Goal: Task Accomplishment & Management: Manage account settings

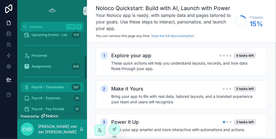
scroll to position [109, 0]
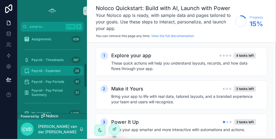
click at [46, 72] on span "Payroll - Expenses" at bounding box center [46, 70] width 29 height 4
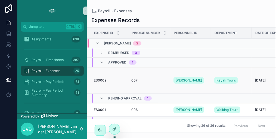
click at [145, 80] on div "007 007" at bounding box center [149, 80] width 36 height 4
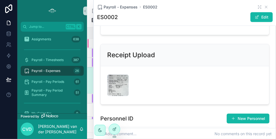
scroll to position [190, 0]
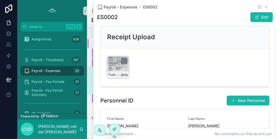
click at [120, 73] on div "Fuel-receipt_hotham-sound-trip_[DATE] .jpeg" at bounding box center [118, 67] width 22 height 22
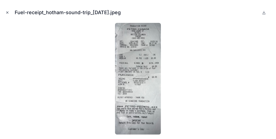
click at [8, 12] on icon "Close modal" at bounding box center [7, 13] width 4 height 4
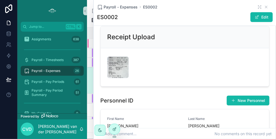
click at [59, 71] on span "Payroll - Expenses" at bounding box center [46, 70] width 29 height 4
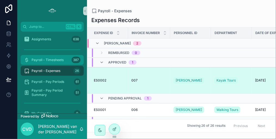
drag, startPoint x: 50, startPoint y: 61, endPoint x: 55, endPoint y: 60, distance: 5.9
click at [50, 61] on span "Payroll - Timesheets" at bounding box center [48, 60] width 32 height 4
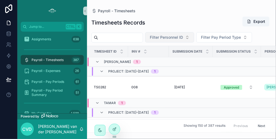
click at [181, 36] on span "Filter Personnel ID" at bounding box center [166, 37] width 33 height 5
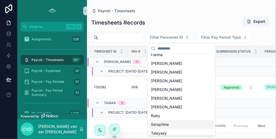
scroll to position [136, 0]
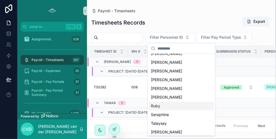
click at [162, 107] on div "Ruby" at bounding box center [181, 105] width 65 height 9
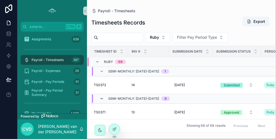
click at [103, 97] on icon "scrollable content" at bounding box center [101, 98] width 4 height 4
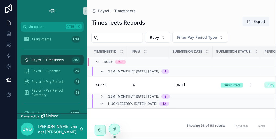
click at [101, 69] on icon "scrollable content" at bounding box center [101, 71] width 4 height 4
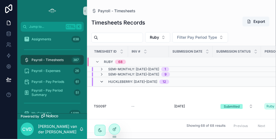
click at [102, 79] on icon "scrollable content" at bounding box center [101, 81] width 4 height 4
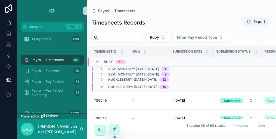
click at [102, 86] on icon "scrollable content" at bounding box center [101, 86] width 4 height 4
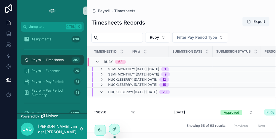
click at [101, 92] on icon "scrollable content" at bounding box center [101, 92] width 4 height 4
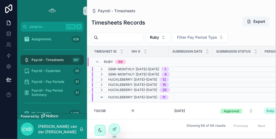
click at [101, 95] on icon "scrollable content" at bounding box center [101, 97] width 4 height 4
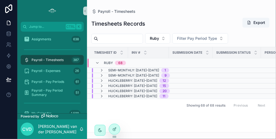
click at [145, 80] on span "Huckleberry: [DATE]–[DATE]" at bounding box center [132, 80] width 49 height 4
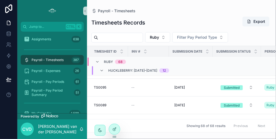
scroll to position [54, 0]
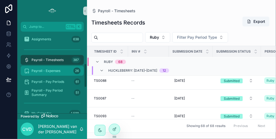
click at [54, 70] on span "Payroll - Expenses" at bounding box center [46, 70] width 29 height 4
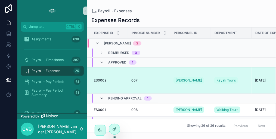
click at [103, 98] on icon "scrollable content" at bounding box center [101, 98] width 4 height 4
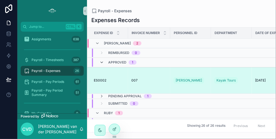
click at [103, 61] on icon "scrollable content" at bounding box center [101, 62] width 4 height 4
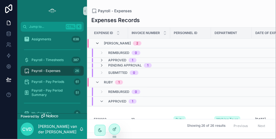
click at [98, 42] on icon "scrollable content" at bounding box center [97, 43] width 4 height 4
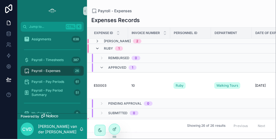
click at [97, 46] on icon "scrollable content" at bounding box center [97, 48] width 4 height 4
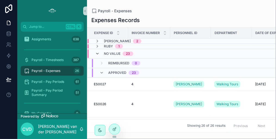
click at [98, 53] on icon "scrollable content" at bounding box center [97, 53] width 4 height 4
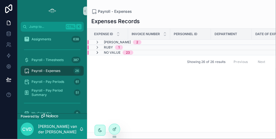
click at [98, 52] on icon "scrollable content" at bounding box center [97, 52] width 4 height 4
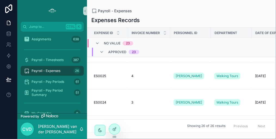
scroll to position [162, 0]
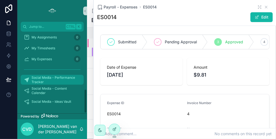
scroll to position [168, 0]
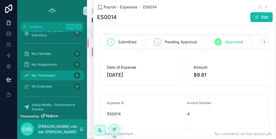
click at [57, 77] on div "My Timesheets 0" at bounding box center [52, 75] width 57 height 9
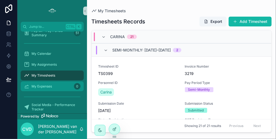
click at [55, 85] on div "My Expenses 0" at bounding box center [52, 86] width 57 height 9
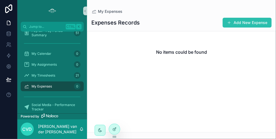
click at [237, 23] on button "Add New Expense" at bounding box center [247, 23] width 49 height 10
